Goal: Information Seeking & Learning: Learn about a topic

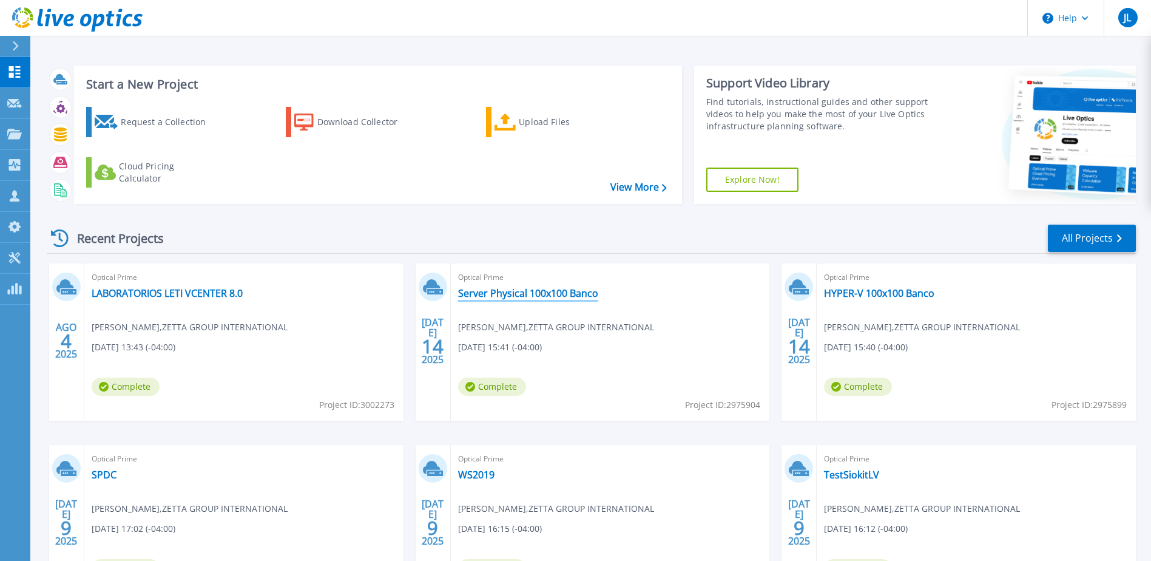
click at [577, 293] on link "Server Physical 100x100 Banco" at bounding box center [528, 293] width 140 height 12
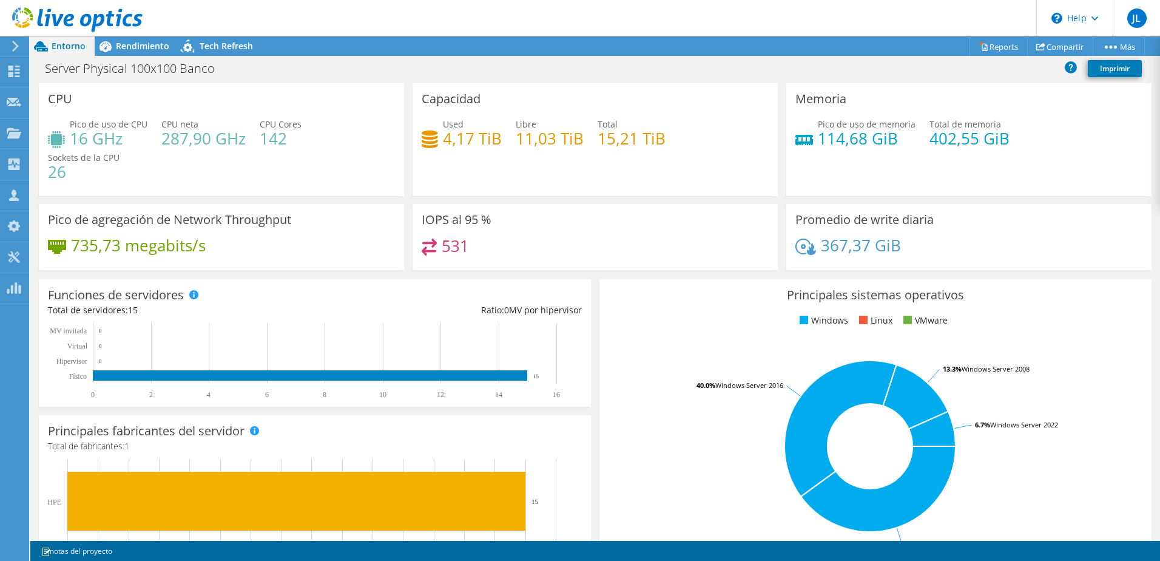
click at [70, 49] on span "Entorno" at bounding box center [69, 46] width 34 height 12
click at [18, 46] on use at bounding box center [15, 46] width 7 height 11
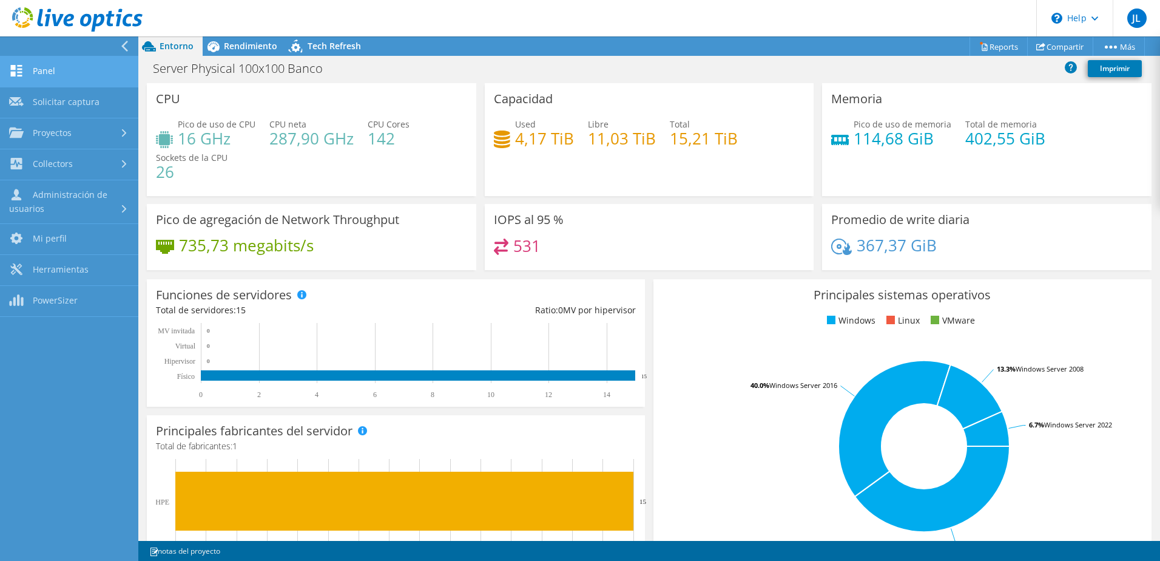
click at [57, 74] on link "Panel" at bounding box center [69, 71] width 138 height 31
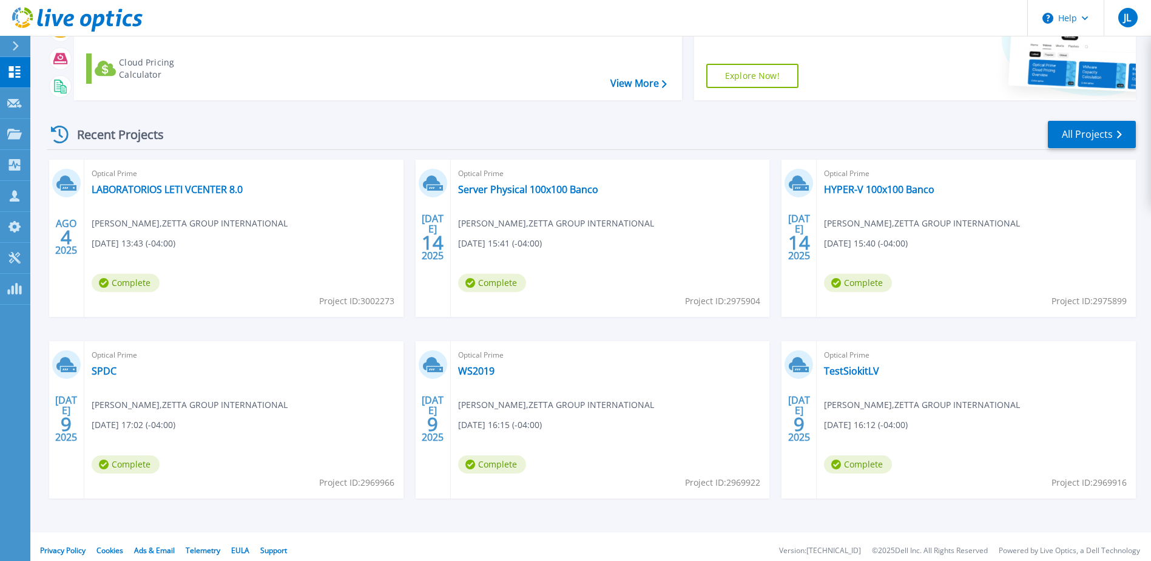
scroll to position [112, 0]
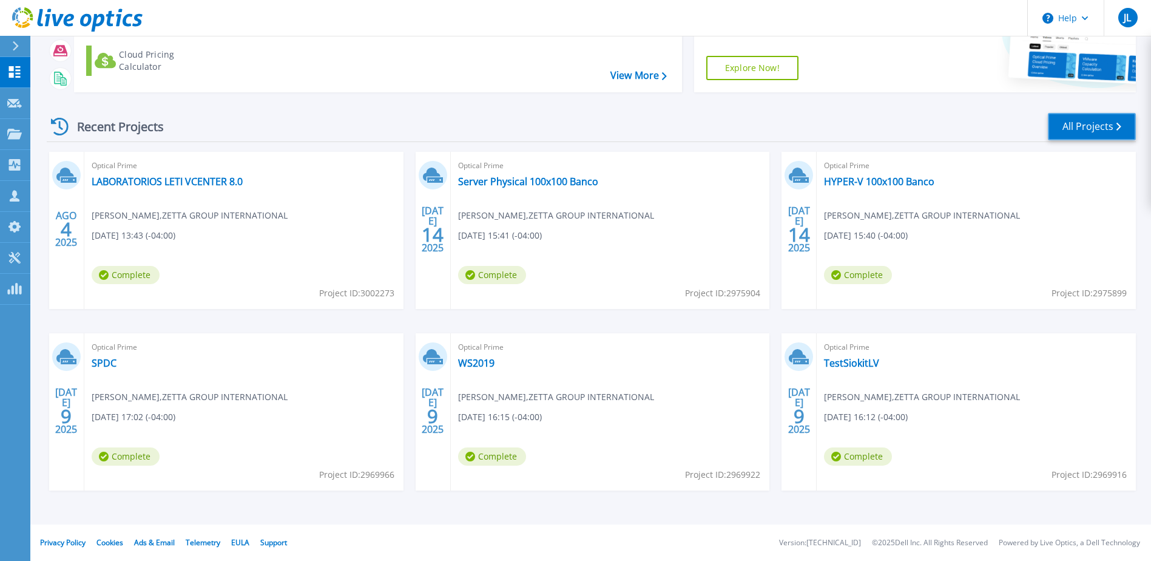
click at [1106, 130] on link "All Projects" at bounding box center [1092, 126] width 88 height 27
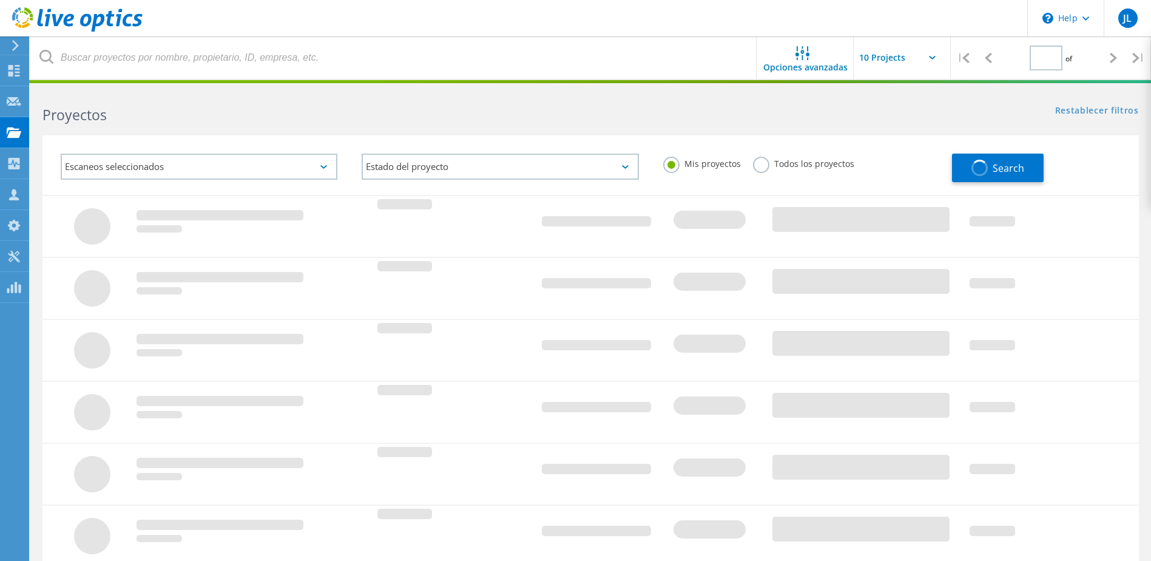
type input "1"
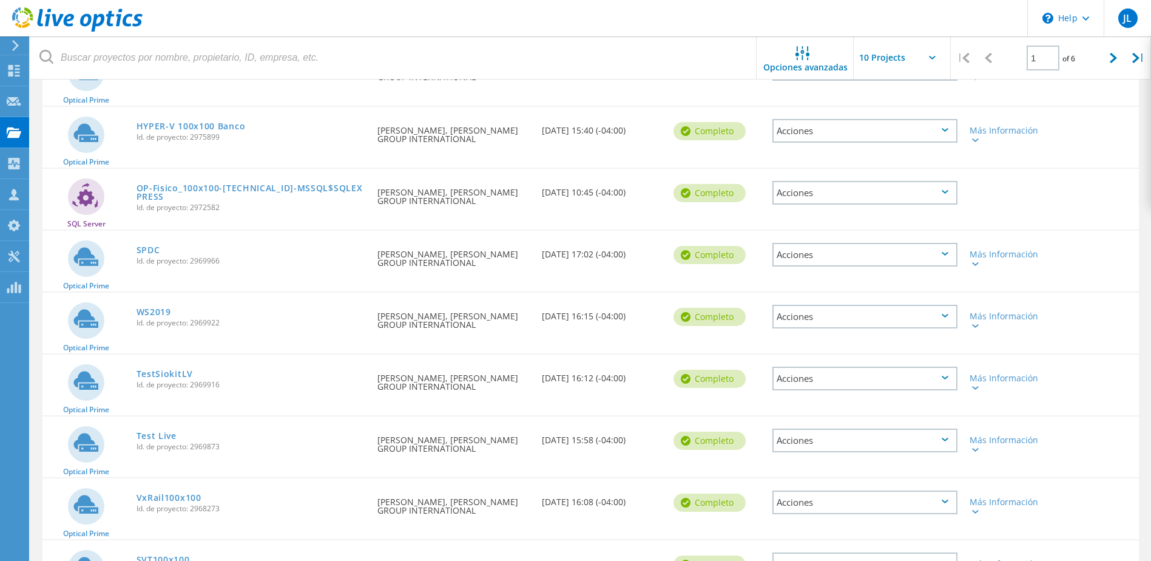
scroll to position [303, 0]
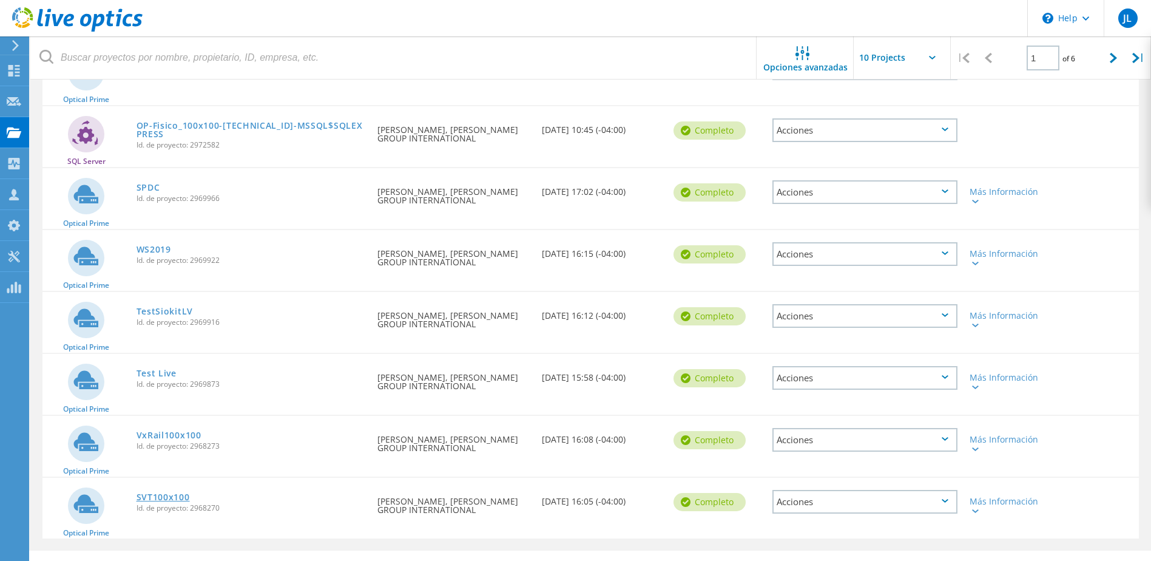
click at [172, 498] on link "SVT100x100" at bounding box center [163, 497] width 53 height 8
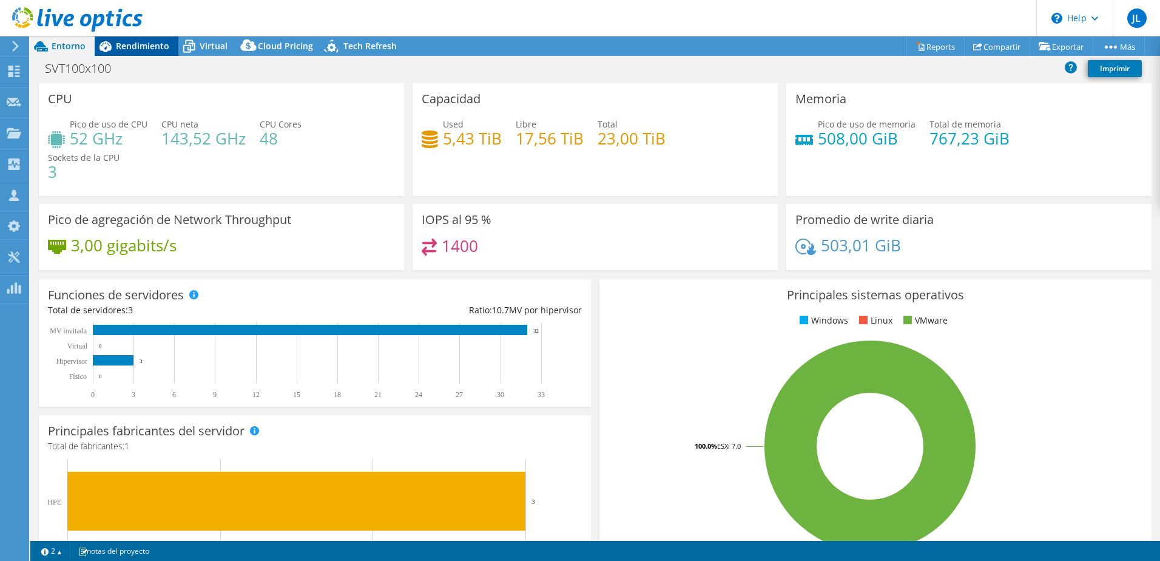
click at [124, 52] on div "Rendimiento" at bounding box center [137, 45] width 84 height 19
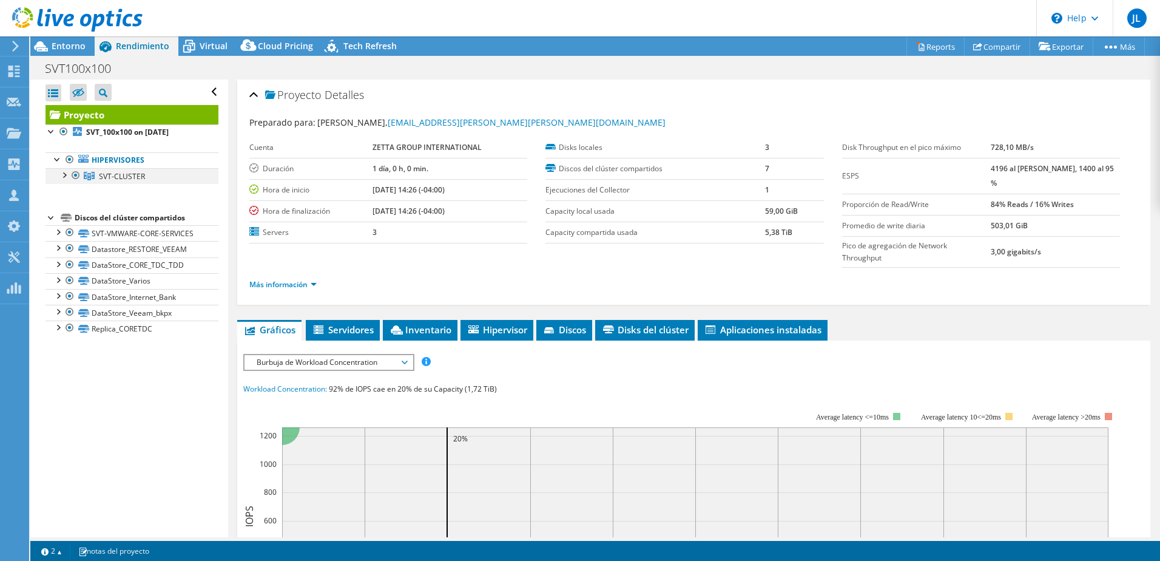
click at [61, 175] on div at bounding box center [64, 174] width 12 height 12
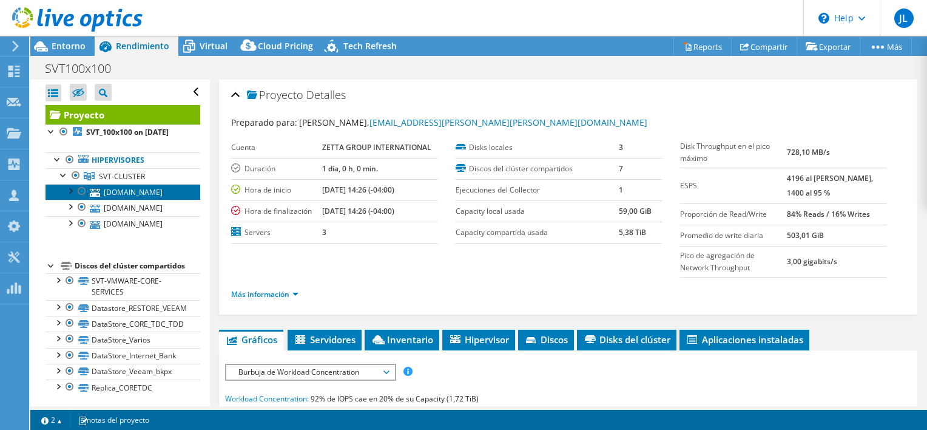
click at [117, 196] on link "[DOMAIN_NAME]" at bounding box center [123, 192] width 155 height 16
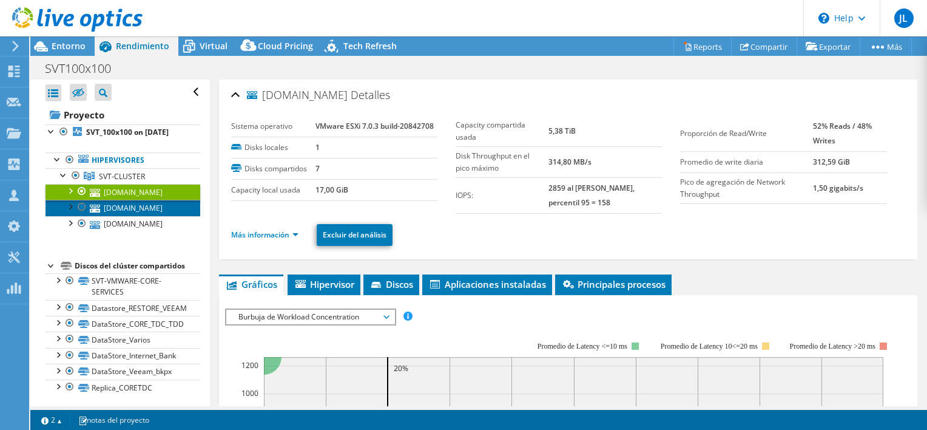
click at [129, 215] on link "[DOMAIN_NAME]" at bounding box center [123, 208] width 155 height 16
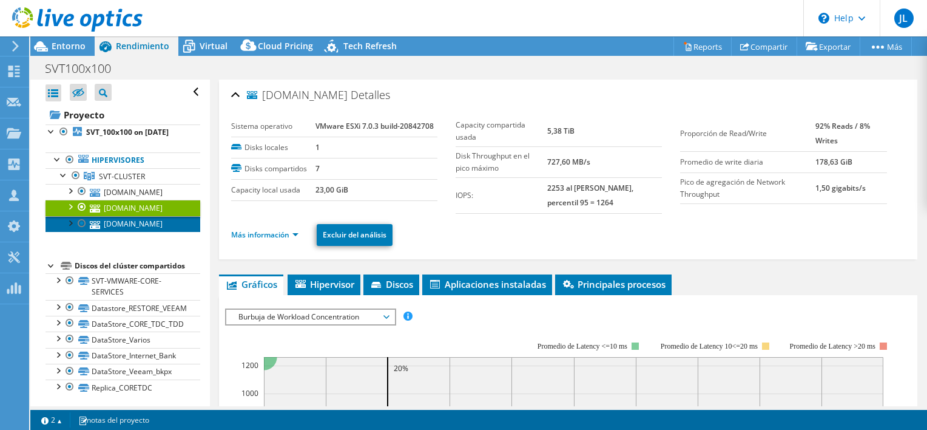
click at [131, 232] on link "[DOMAIN_NAME]" at bounding box center [123, 224] width 155 height 16
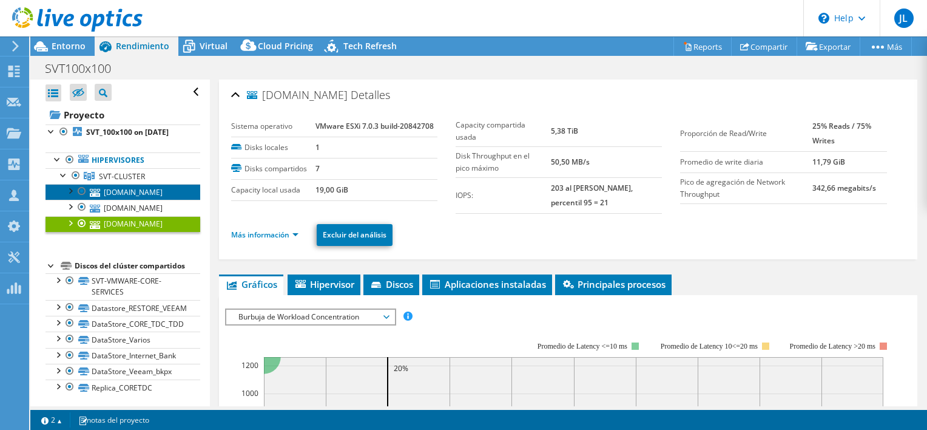
click at [135, 188] on link "[DOMAIN_NAME]" at bounding box center [123, 192] width 155 height 16
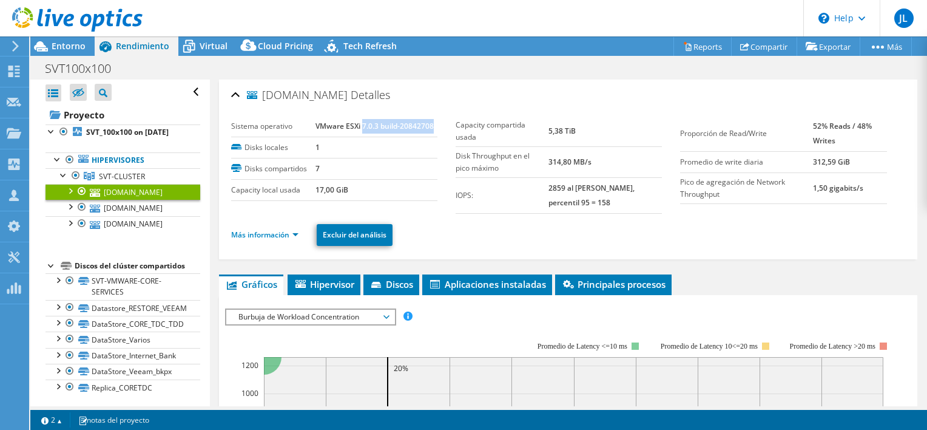
drag, startPoint x: 362, startPoint y: 124, endPoint x: 434, endPoint y: 122, distance: 72.2
click at [434, 122] on td "VMware ESXi 7.0.3 build-20842708" at bounding box center [377, 126] width 122 height 21
copy b "7.0.3 build-20842708"
click at [73, 186] on div at bounding box center [70, 190] width 12 height 12
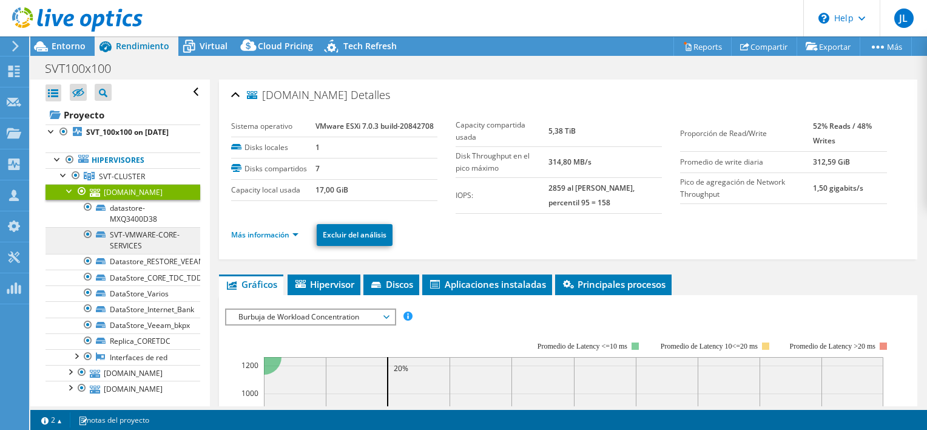
scroll to position [61, 0]
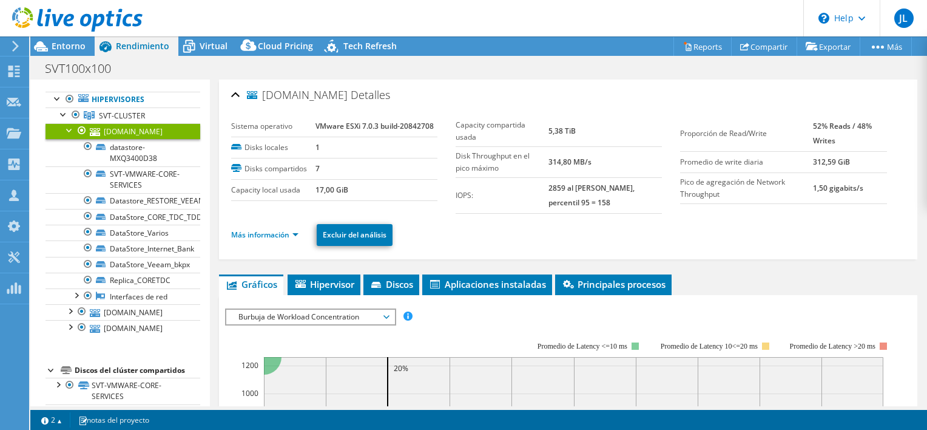
click at [296, 231] on ul "Más información Excluir del análisis" at bounding box center [568, 233] width 674 height 25
click at [299, 229] on link "Más información" at bounding box center [264, 234] width 67 height 10
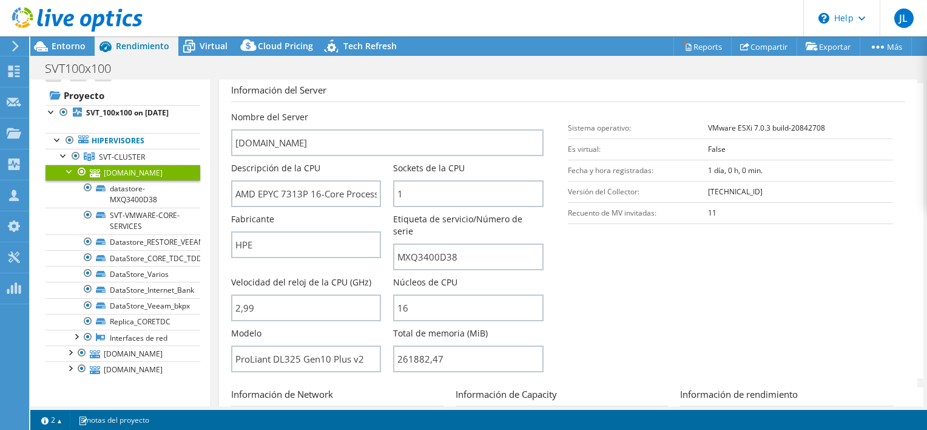
scroll to position [0, 0]
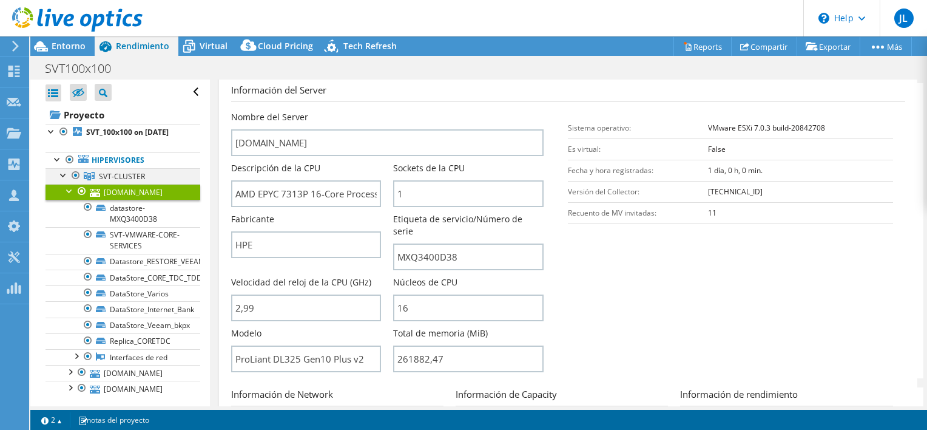
click at [67, 177] on div at bounding box center [64, 174] width 12 height 12
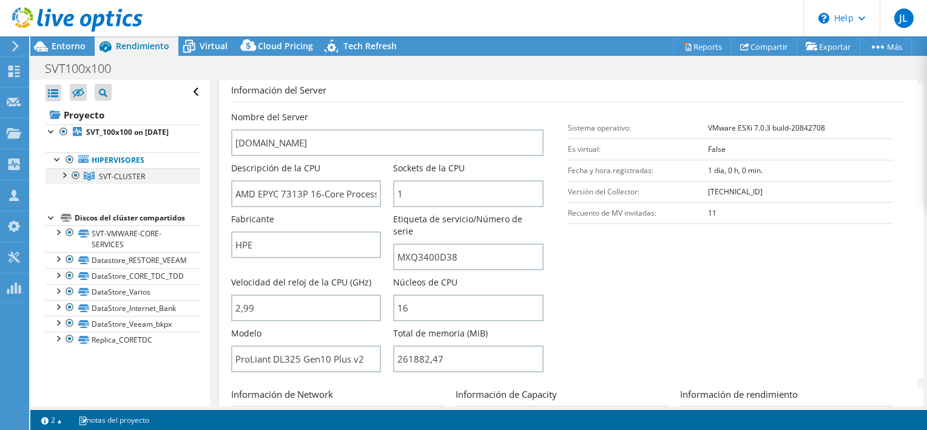
click at [66, 176] on div at bounding box center [64, 174] width 12 height 12
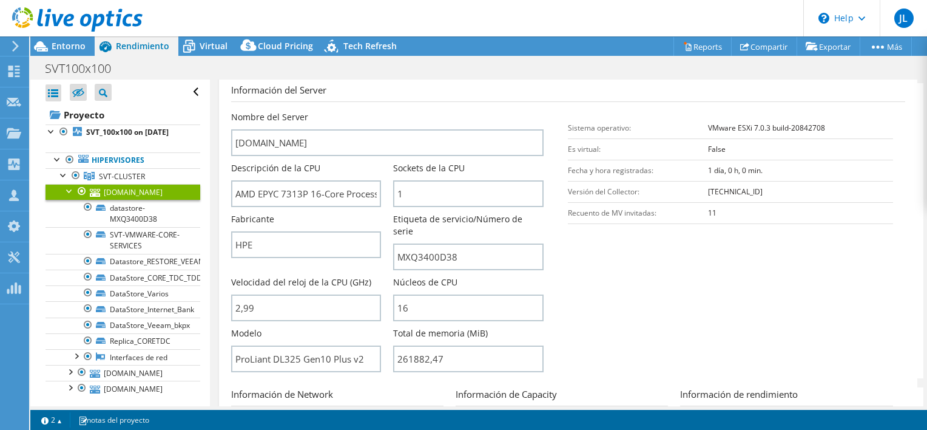
click at [68, 185] on div at bounding box center [70, 190] width 12 height 12
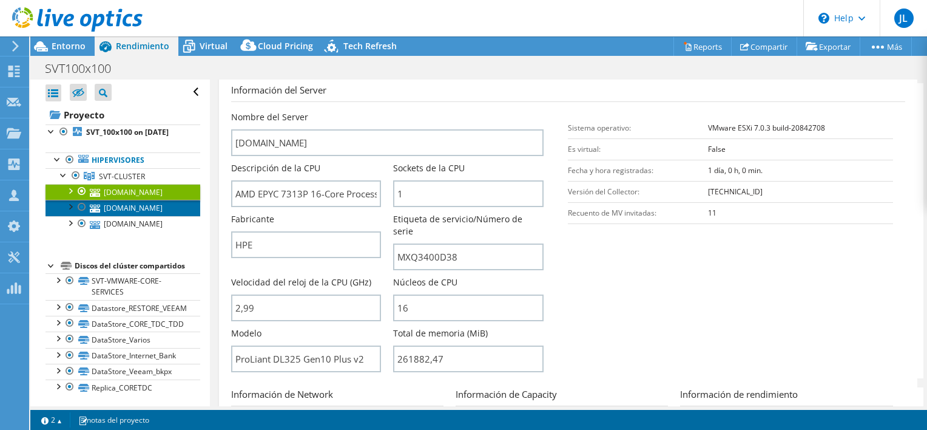
click at [125, 215] on link "[DOMAIN_NAME]" at bounding box center [123, 208] width 155 height 16
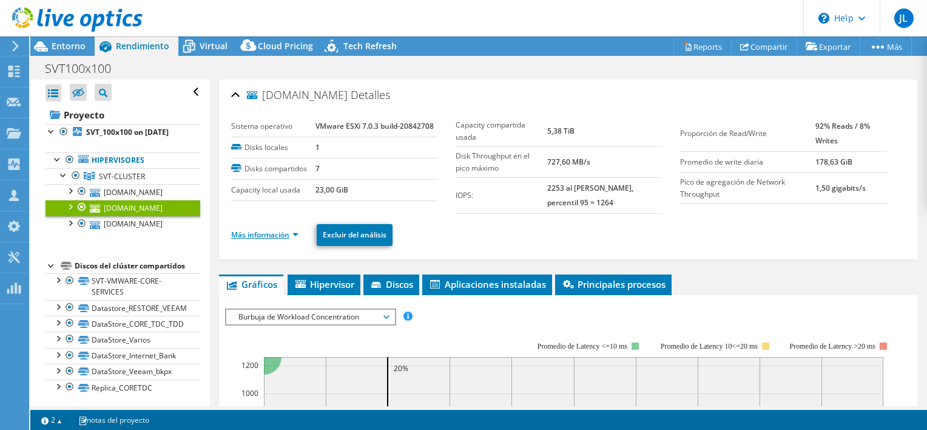
click at [292, 229] on link "Más información" at bounding box center [264, 234] width 67 height 10
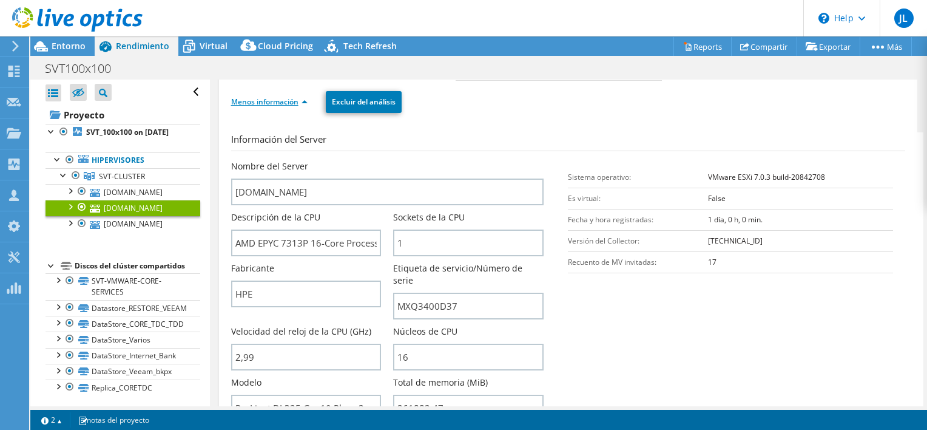
scroll to position [182, 0]
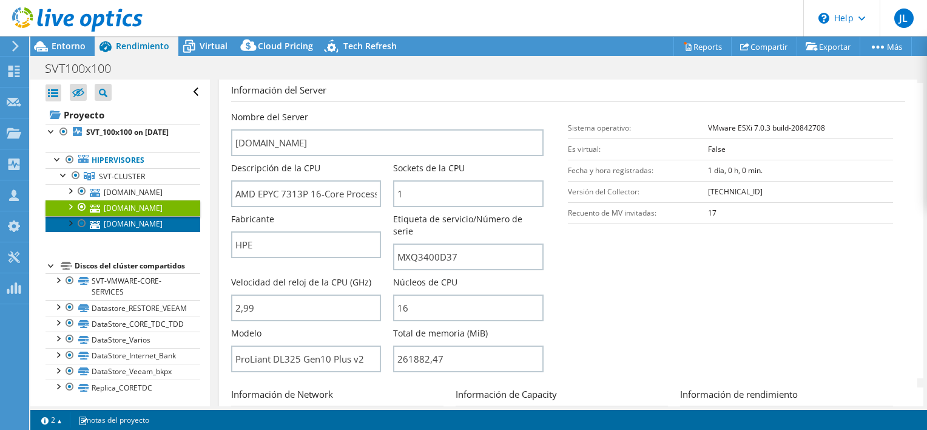
click at [141, 232] on link "[DOMAIN_NAME]" at bounding box center [123, 224] width 155 height 16
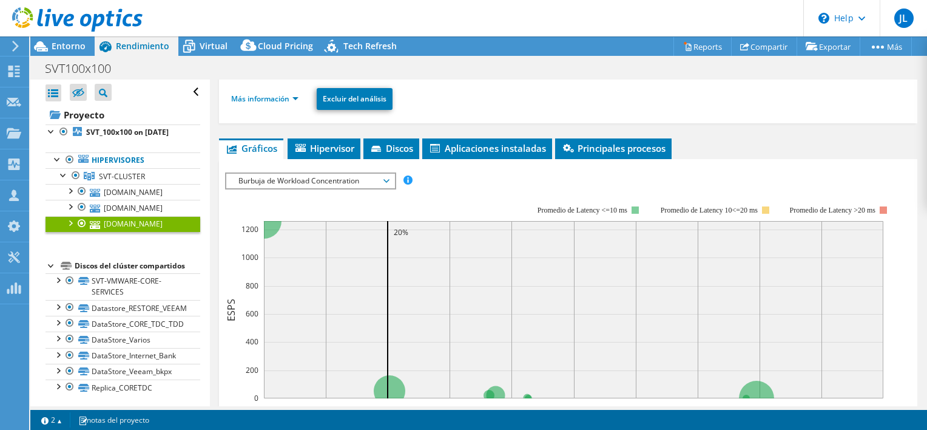
scroll to position [120, 0]
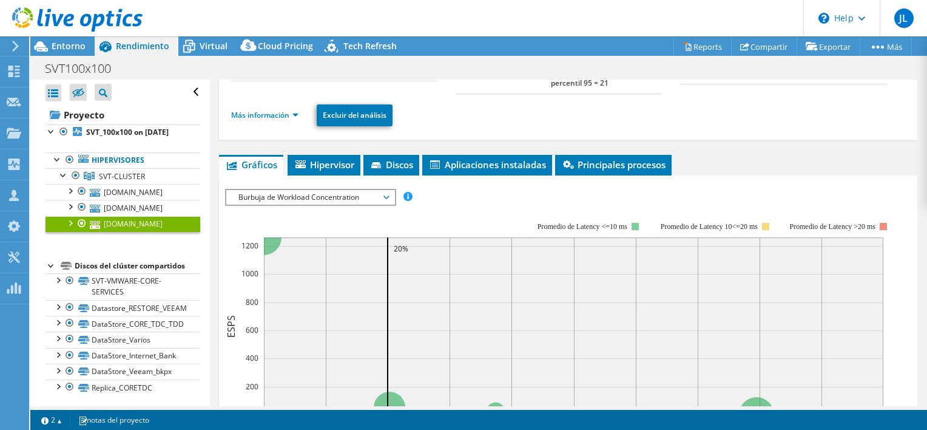
click at [294, 109] on li "Más información" at bounding box center [268, 115] width 75 height 13
click at [294, 110] on link "Más información" at bounding box center [264, 115] width 67 height 10
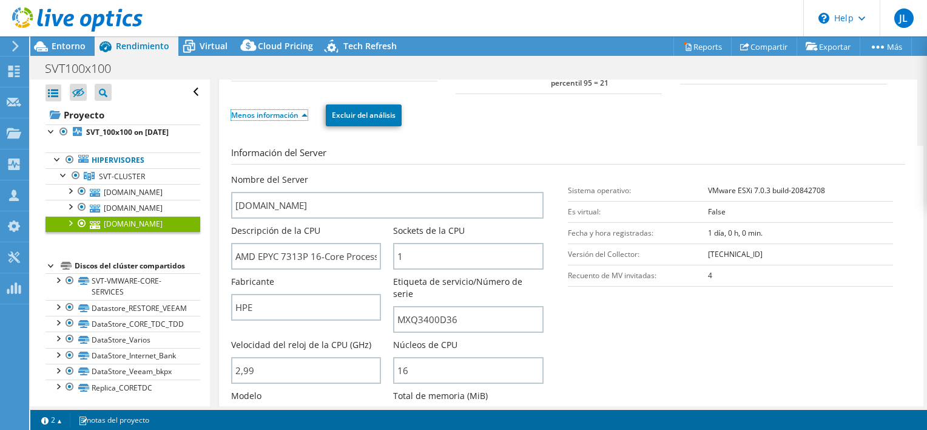
scroll to position [241, 0]
